Goal: Task Accomplishment & Management: Use online tool/utility

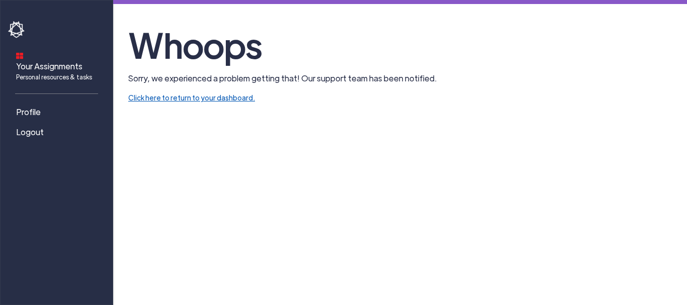
click at [180, 97] on link "Click here to return to your dashboard." at bounding box center [191, 97] width 127 height 9
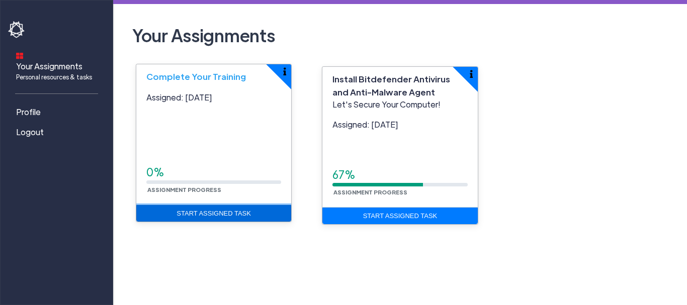
click at [218, 214] on link "Start Assigned Task" at bounding box center [213, 213] width 155 height 17
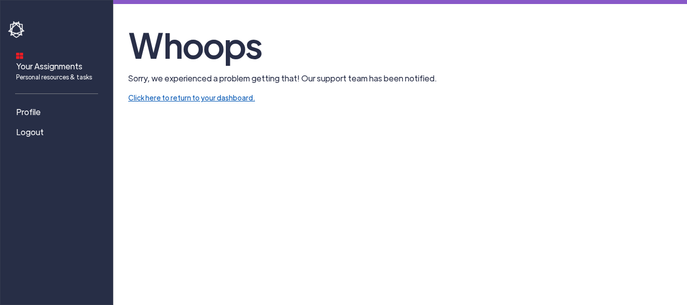
click at [227, 98] on link "Click here to return to your dashboard." at bounding box center [191, 97] width 127 height 9
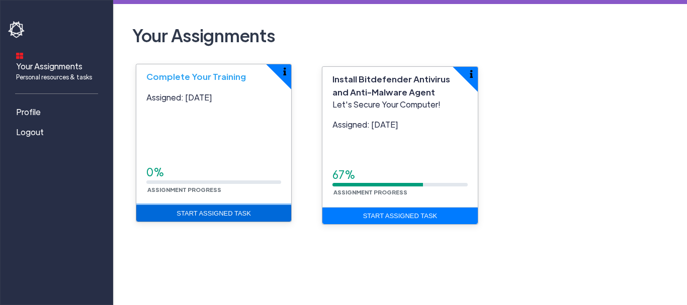
click at [233, 212] on link "Start Assigned Task" at bounding box center [213, 213] width 155 height 17
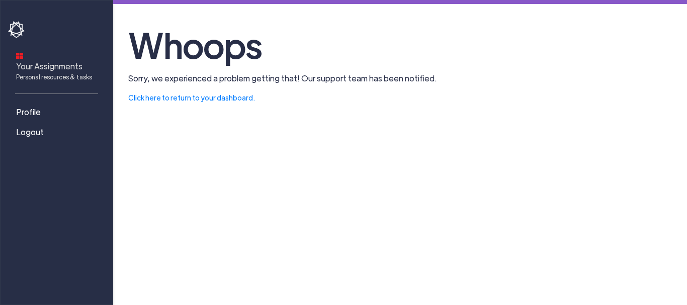
click at [83, 61] on span "Your Assignments Personal resources & tasks" at bounding box center [54, 70] width 76 height 21
